Goal: Information Seeking & Learning: Learn about a topic

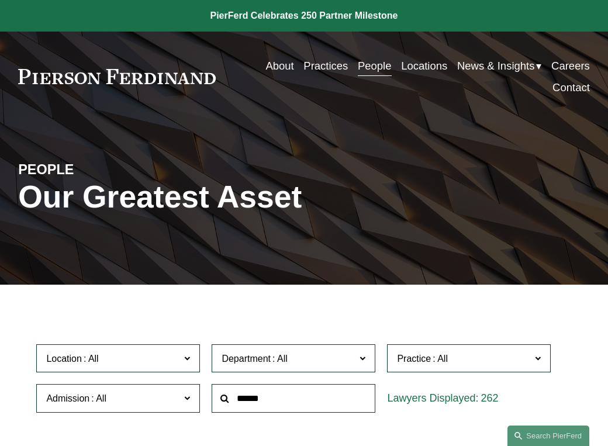
click at [252, 410] on input "text" at bounding box center [294, 398] width 164 height 29
type input "******"
click at [544, 436] on link "Search this site" at bounding box center [549, 436] width 82 height 20
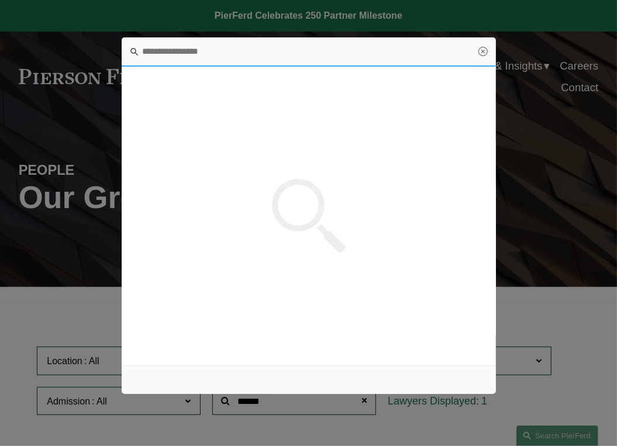
click at [159, 57] on input "Search this site" at bounding box center [309, 51] width 374 height 29
drag, startPoint x: 484, startPoint y: 60, endPoint x: 483, endPoint y: 54, distance: 5.9
click at [483, 55] on section "Close" at bounding box center [309, 51] width 374 height 29
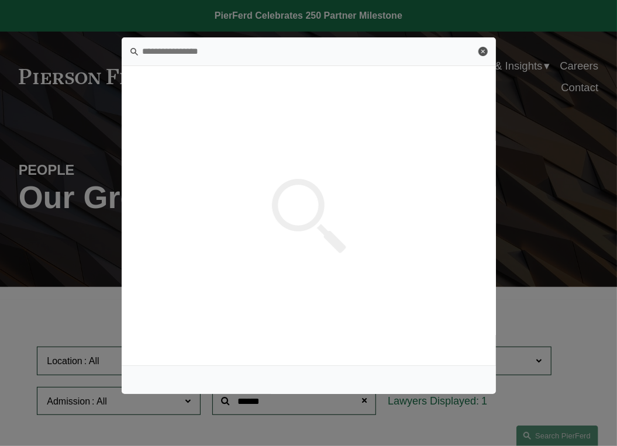
click at [483, 53] on link "Close" at bounding box center [482, 51] width 9 height 9
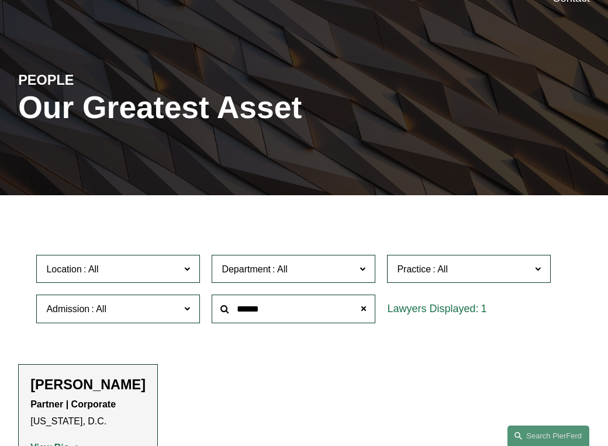
scroll to position [117, 0]
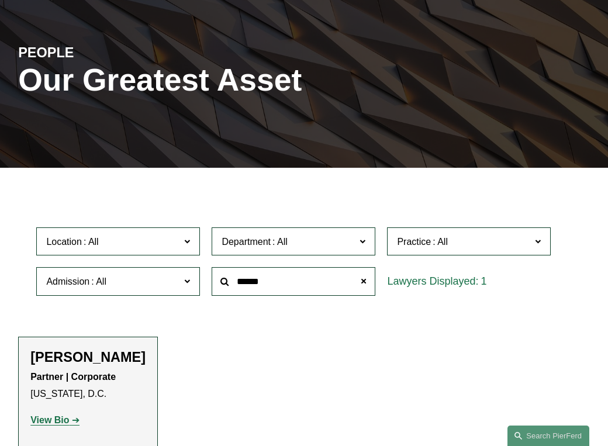
click at [314, 275] on input "******" at bounding box center [294, 281] width 164 height 29
click at [49, 421] on strong "View Bio" at bounding box center [49, 420] width 39 height 10
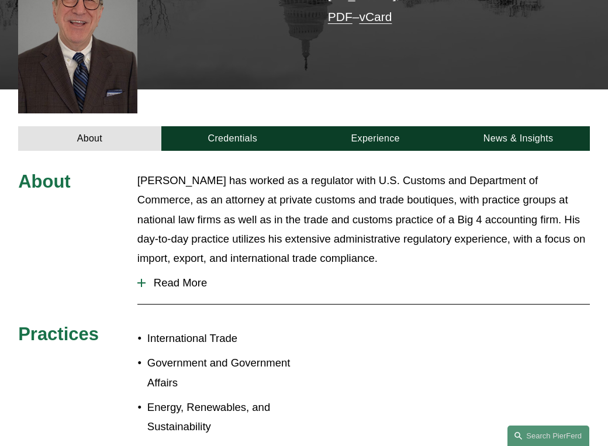
scroll to position [351, 0]
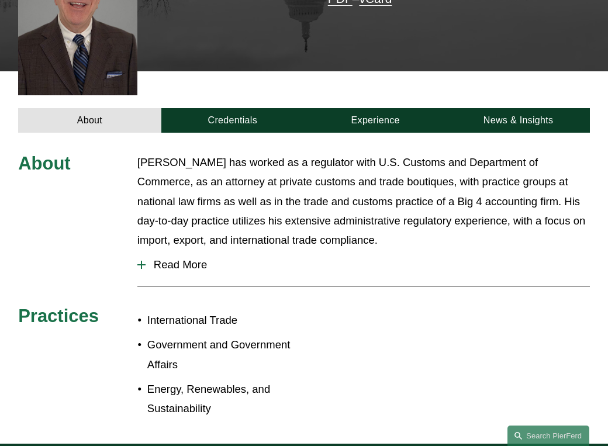
click at [183, 311] on p "International Trade" at bounding box center [225, 320] width 157 height 19
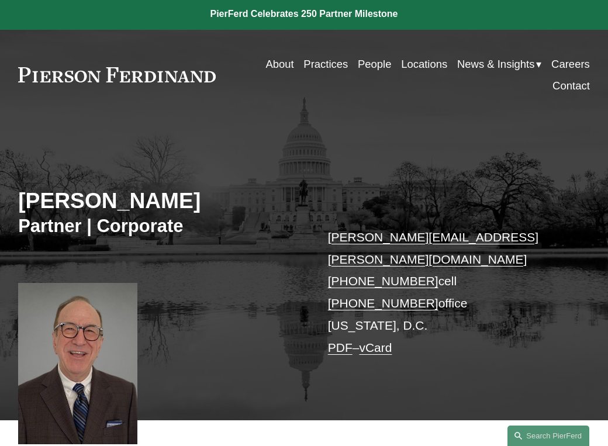
scroll to position [0, 0]
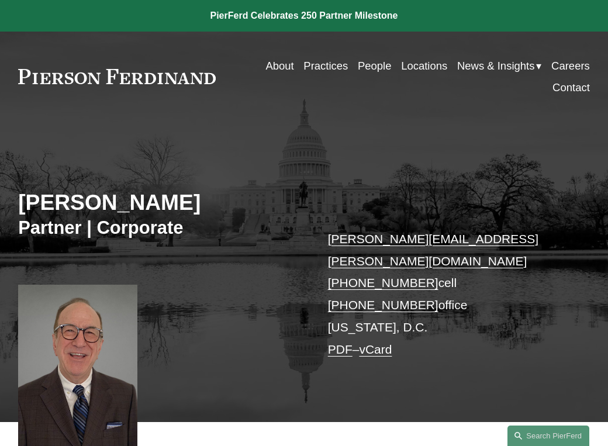
click at [313, 64] on link "Practices" at bounding box center [326, 66] width 44 height 22
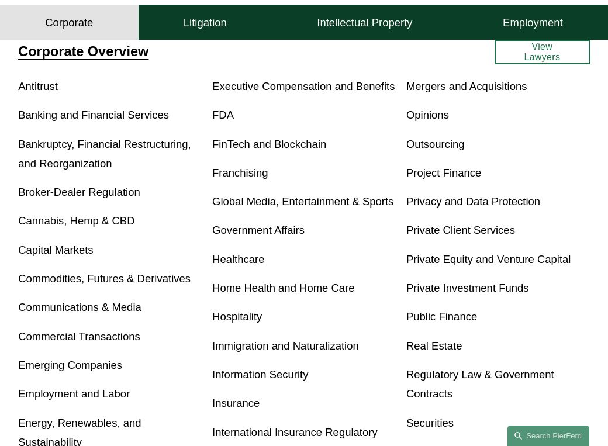
scroll to position [409, 0]
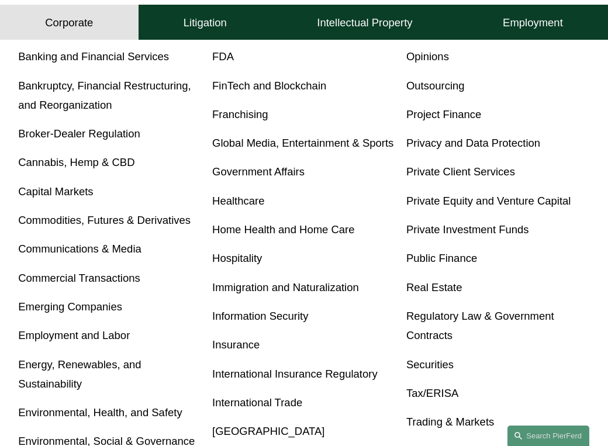
click at [235, 407] on link "International Trade" at bounding box center [257, 403] width 90 height 12
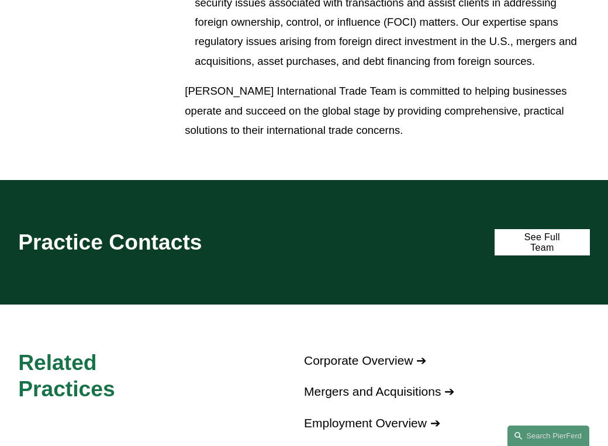
scroll to position [1345, 0]
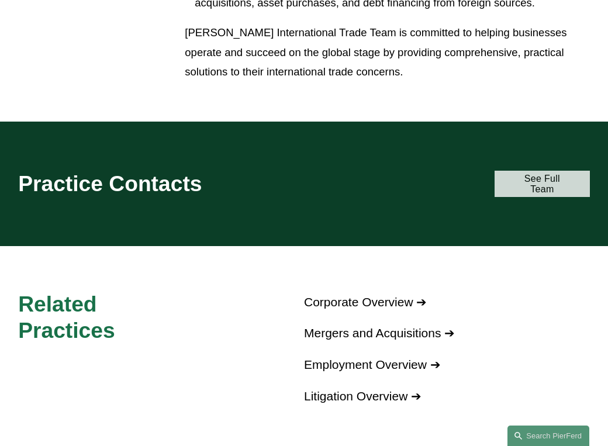
click at [538, 171] on link "See Full Team" at bounding box center [542, 184] width 95 height 26
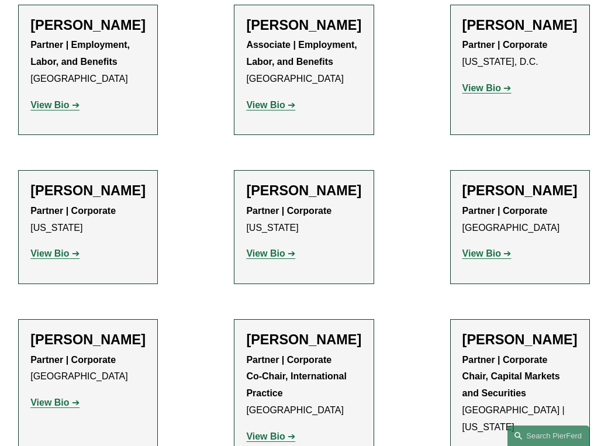
scroll to position [994, 0]
